Goal: Task Accomplishment & Management: Manage account settings

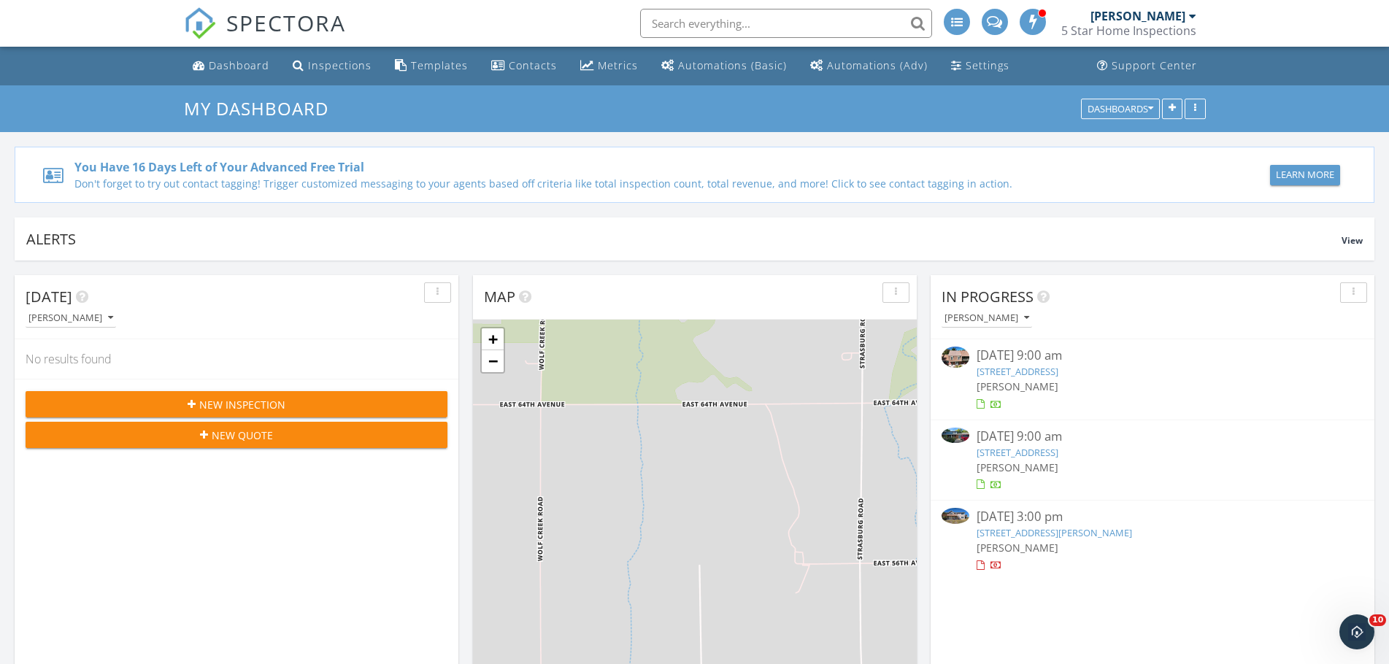
drag, startPoint x: 0, startPoint y: 0, endPoint x: 1123, endPoint y: 269, distance: 1154.6
click at [1056, 369] on link "8822 E Amherst Dr E, Denver, CO 80231" at bounding box center [1017, 371] width 82 height 13
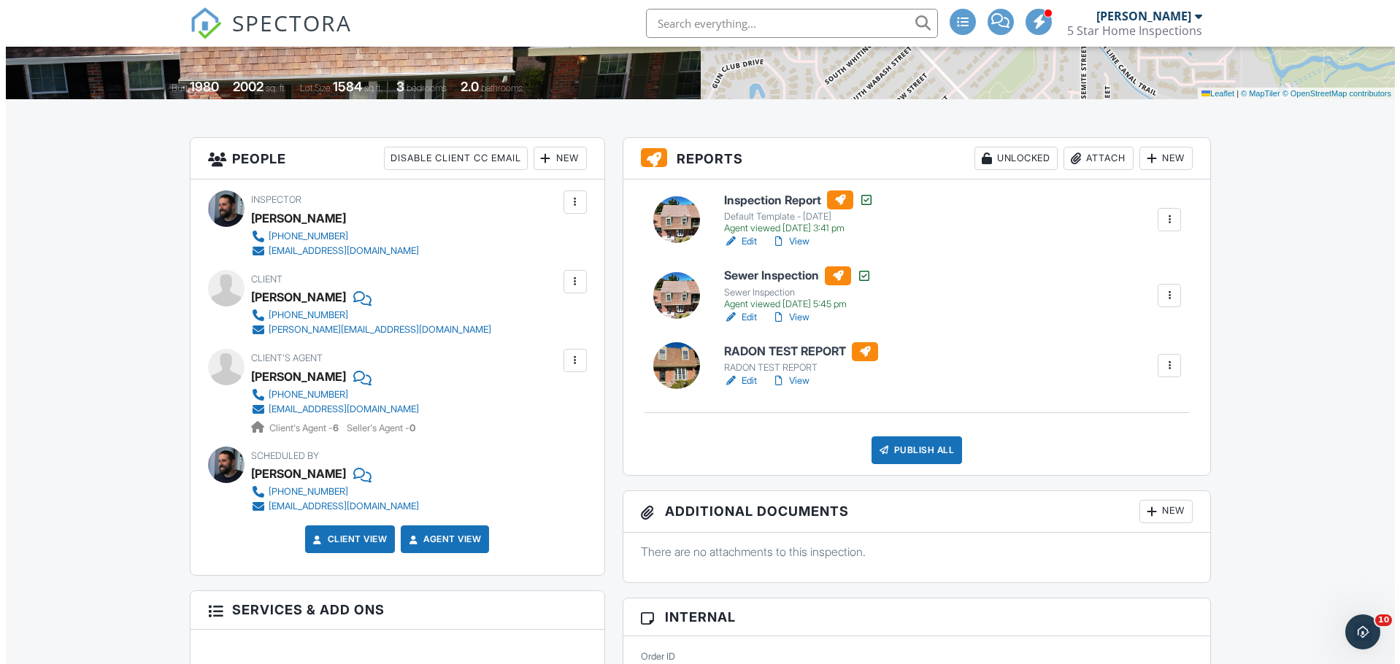
scroll to position [292, 0]
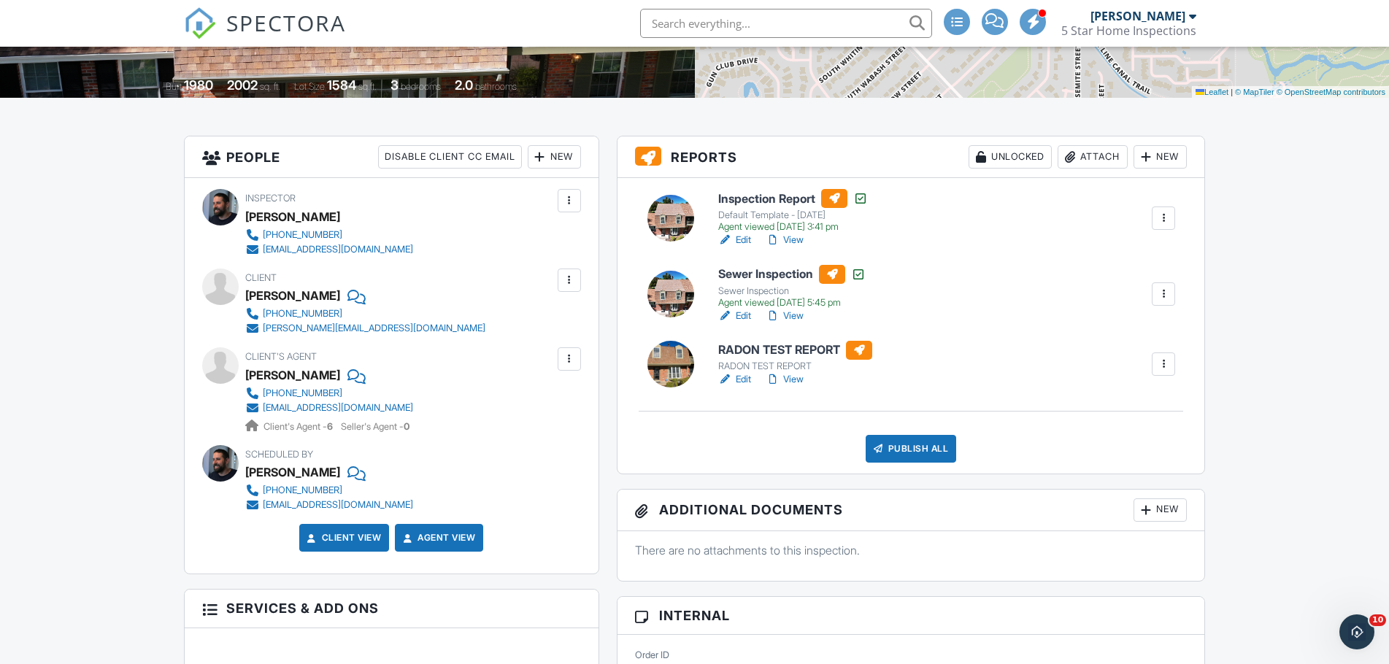
click at [1159, 365] on div at bounding box center [1163, 364] width 15 height 15
click at [1116, 471] on div "Delete" at bounding box center [1120, 477] width 31 height 16
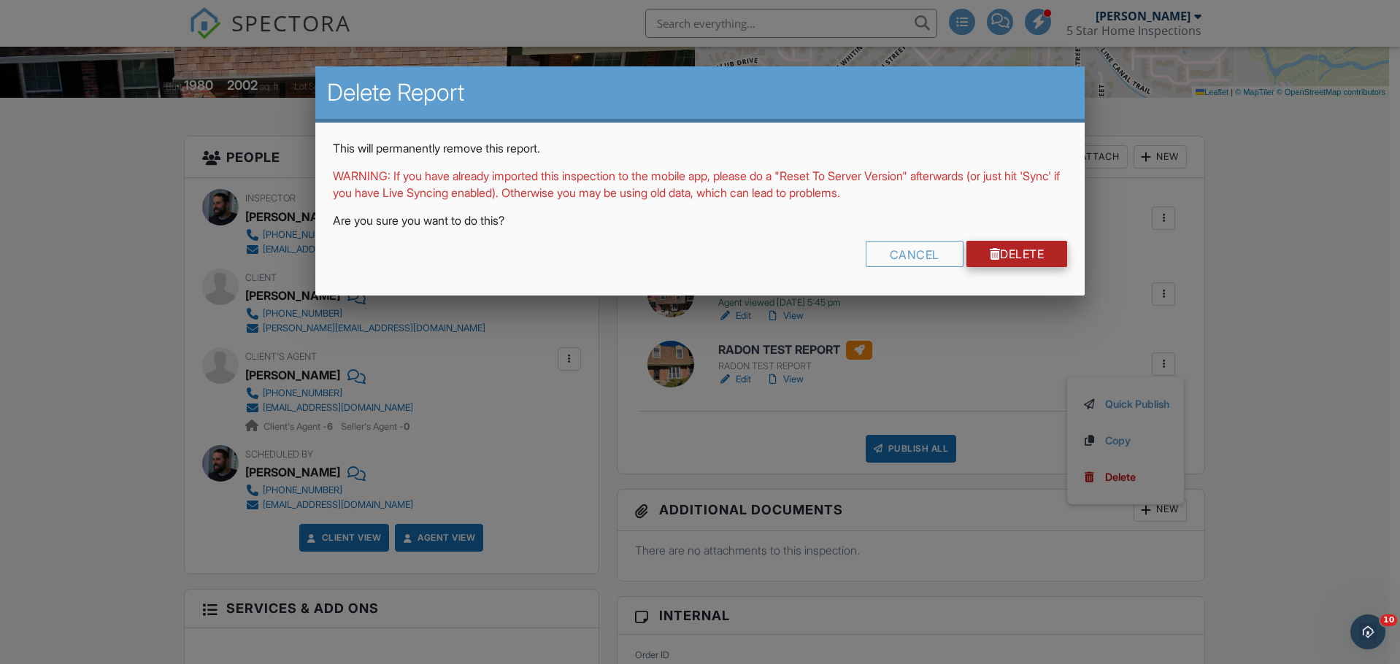
click at [1030, 249] on link "Delete" at bounding box center [1016, 254] width 101 height 26
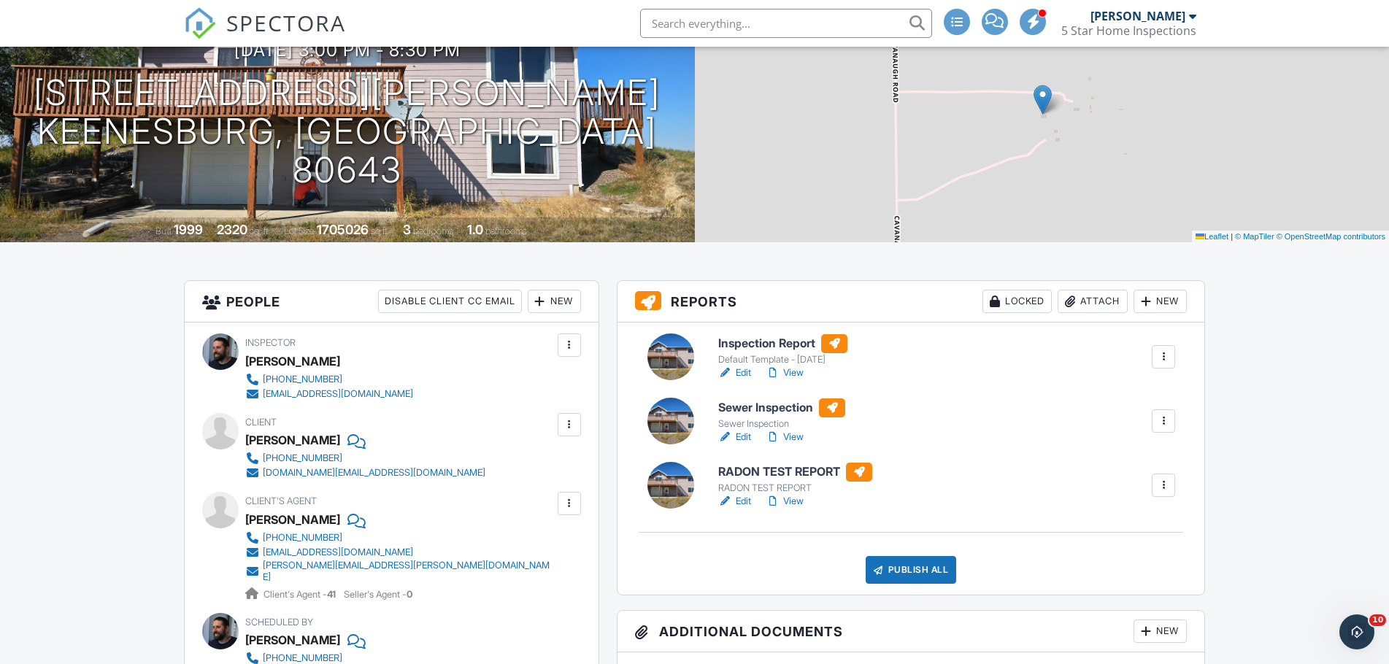
scroll to position [146, 0]
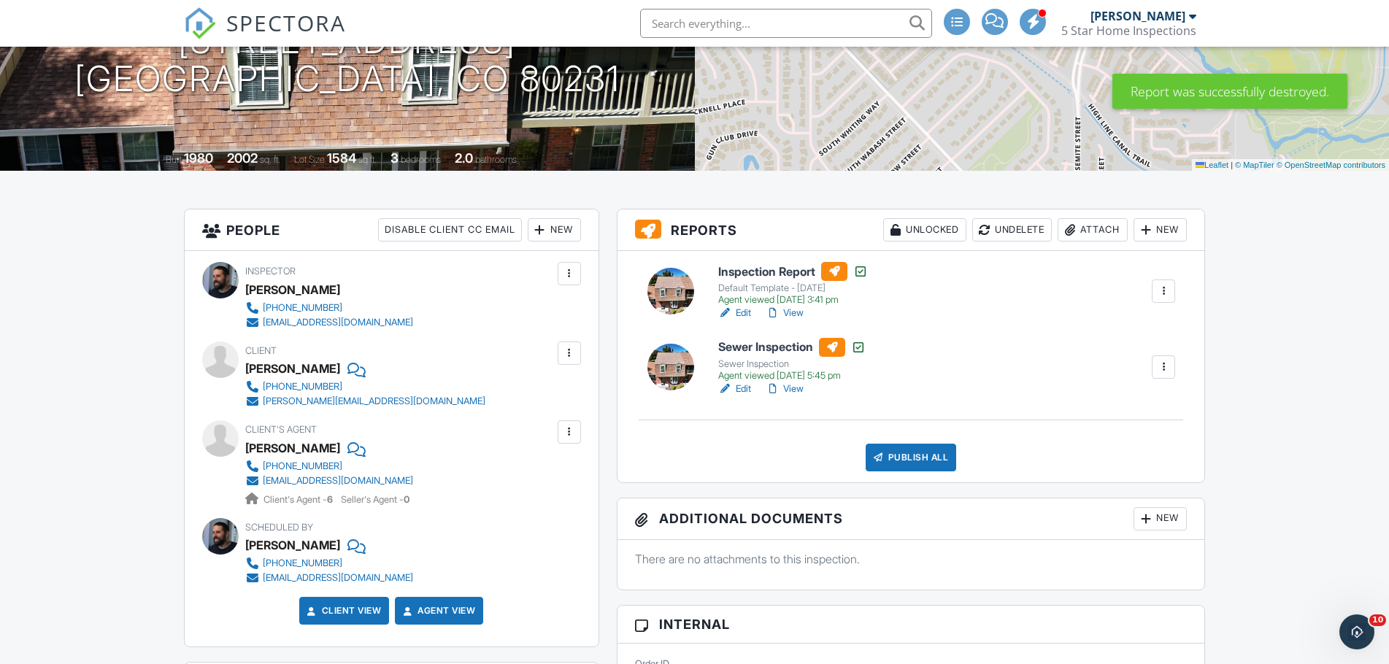
click at [1085, 233] on div "Attach" at bounding box center [1092, 229] width 70 height 23
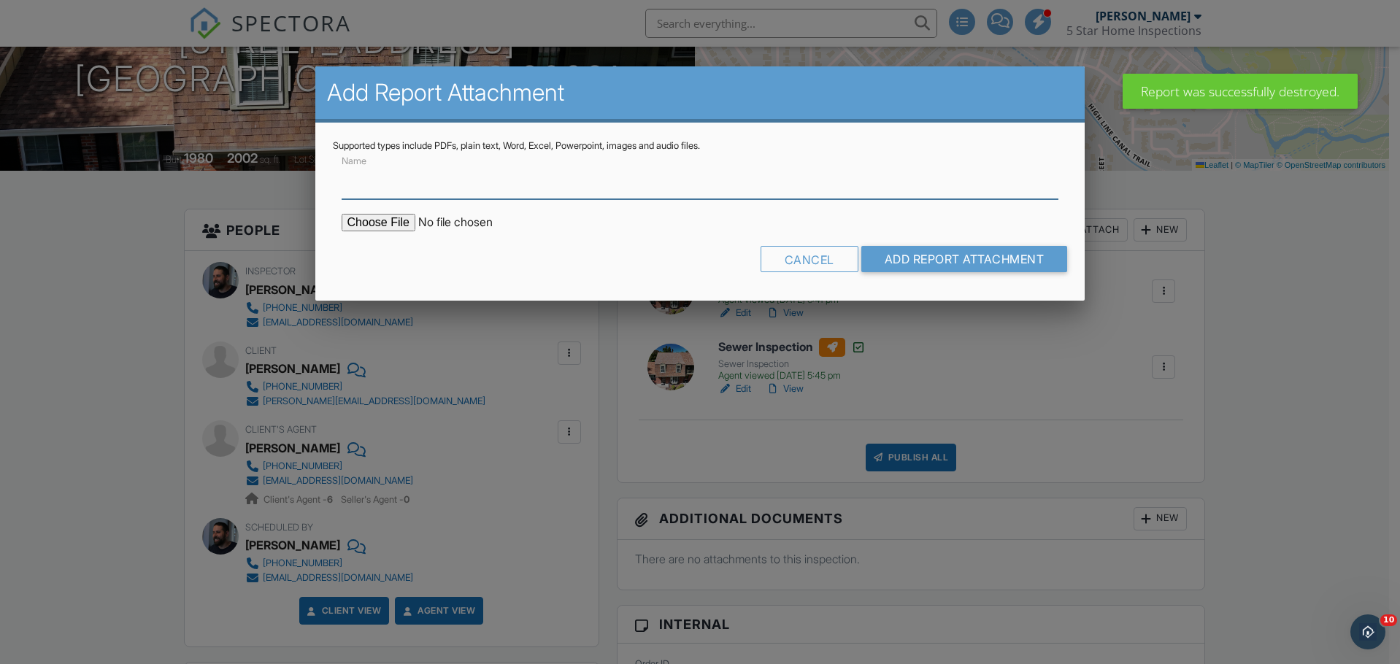
click at [406, 190] on input "Name" at bounding box center [699, 181] width 717 height 36
type input "Radon Report"
type input "C:\fakepath\8822-East-Amherst-Drive-E_RadonReport_3ad8aa96-4d8a-465f-a3d1-a25d8…"
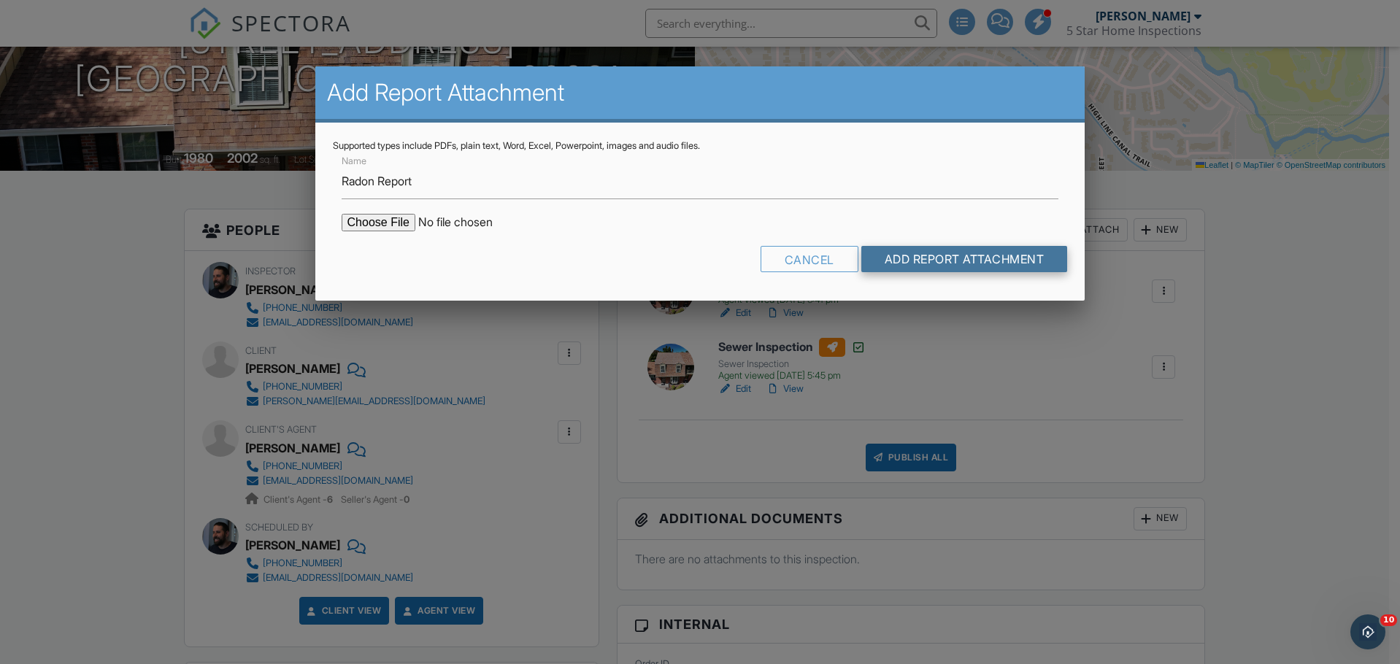
click at [896, 260] on input "Add Report Attachment" at bounding box center [964, 259] width 206 height 26
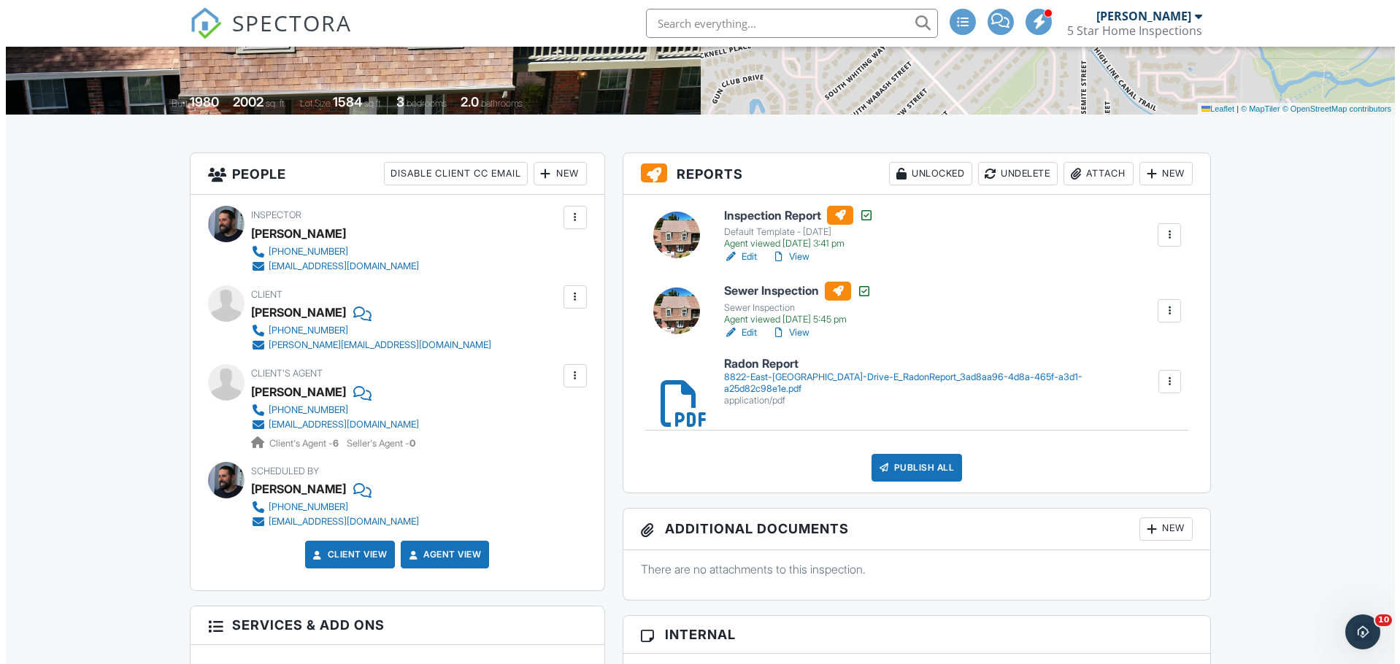
scroll to position [292, 0]
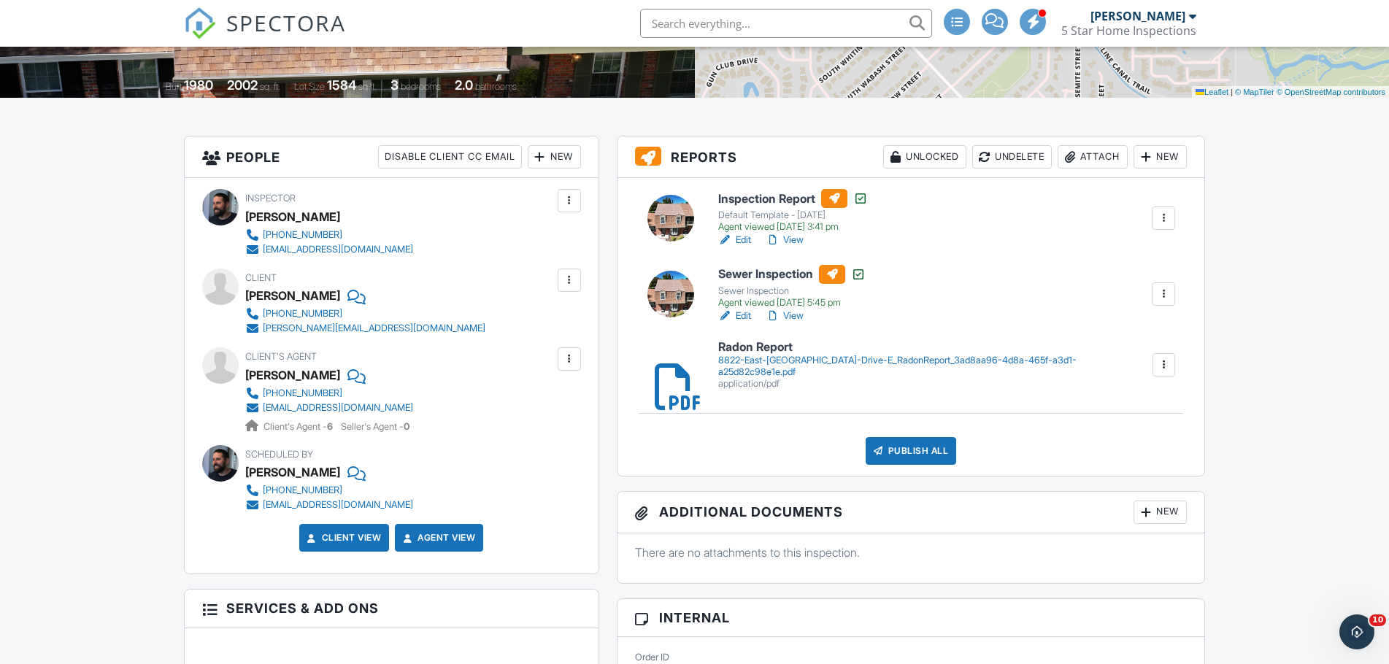
click at [922, 450] on div "Publish All" at bounding box center [910, 451] width 91 height 28
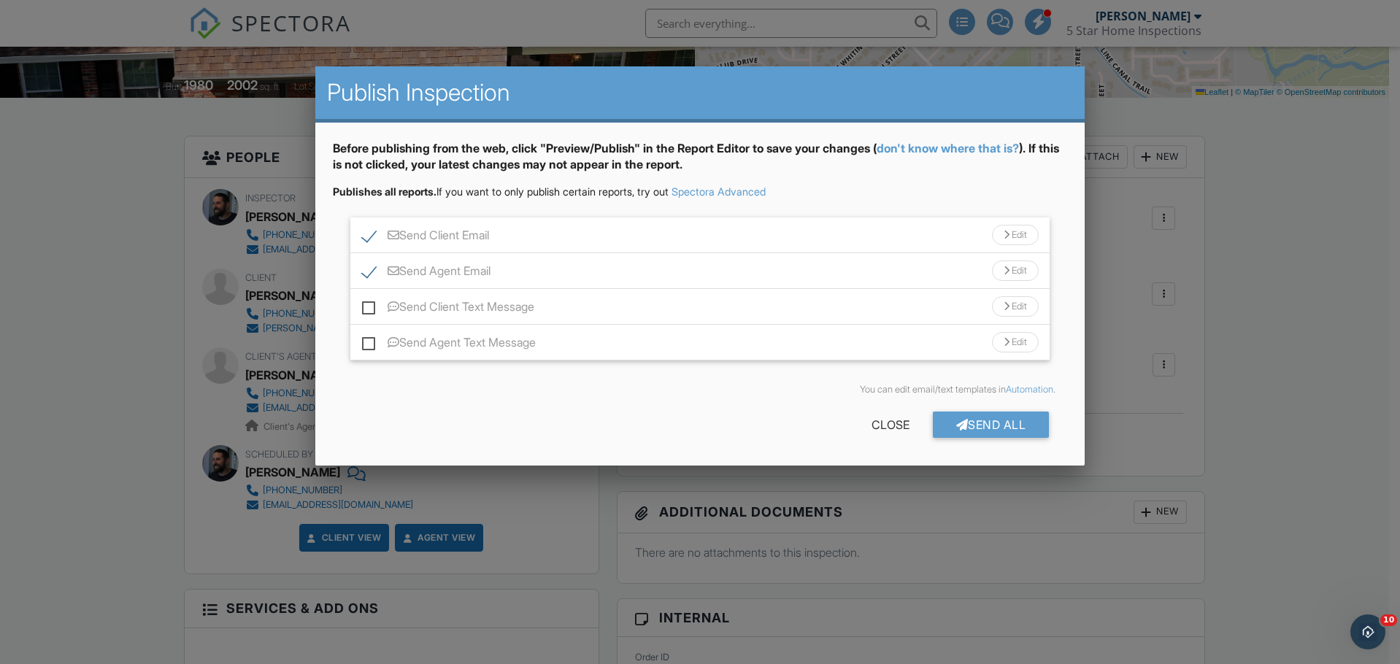
click at [965, 409] on div "Send All Close" at bounding box center [700, 427] width 735 height 41
click at [960, 414] on div "Send All" at bounding box center [991, 425] width 117 height 26
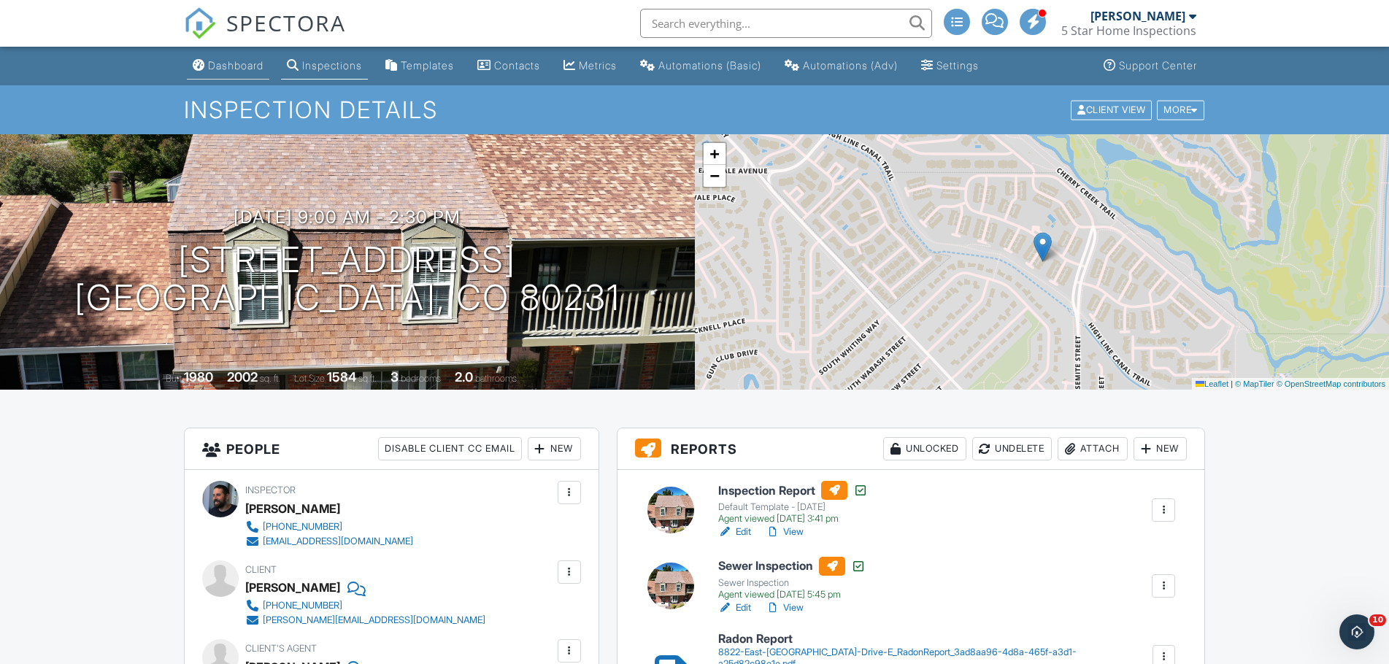
click at [236, 67] on div "Dashboard" at bounding box center [235, 65] width 55 height 12
